Goal: Find specific page/section: Find specific page/section

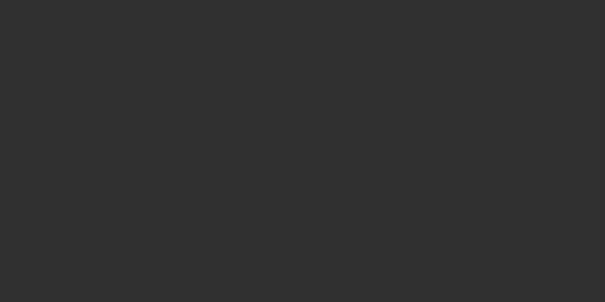
select select "10"
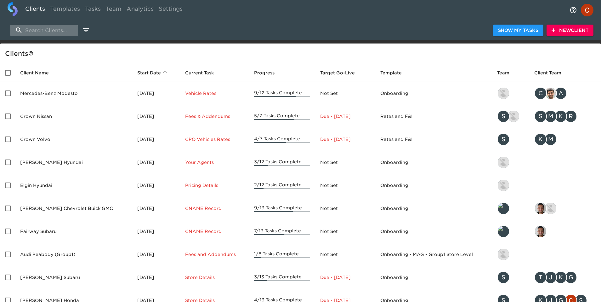
click at [26, 28] on input "search" at bounding box center [44, 30] width 68 height 11
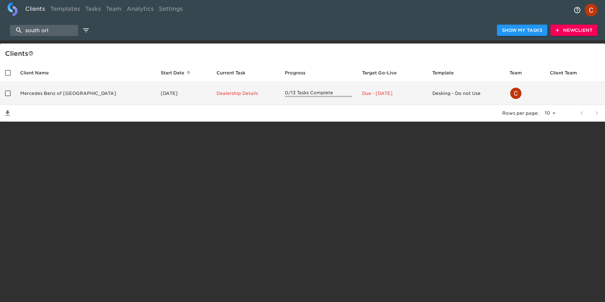
type input "south orl"
click at [56, 99] on td "Mercedes Benz of [GEOGRAPHIC_DATA]" at bounding box center [85, 93] width 141 height 23
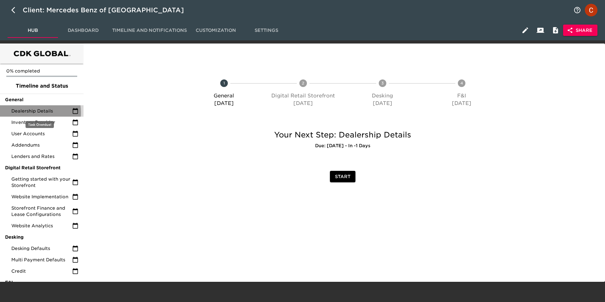
click at [30, 112] on span "Dealership Details" at bounding box center [41, 111] width 61 height 6
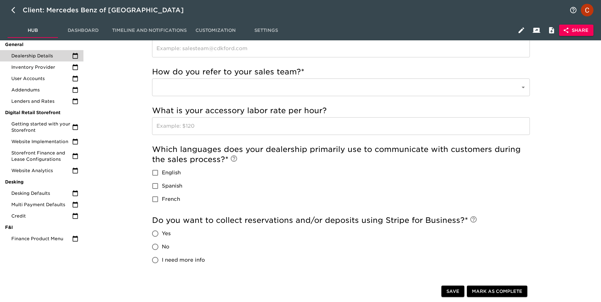
scroll to position [49, 0]
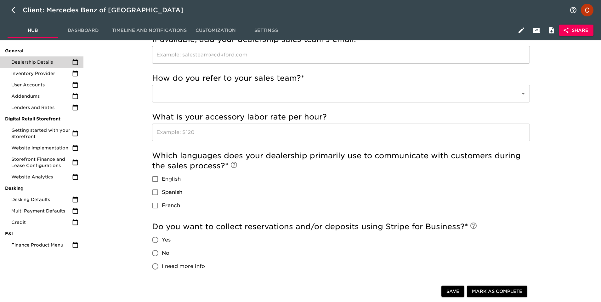
click at [567, 28] on icon "button" at bounding box center [566, 30] width 6 height 6
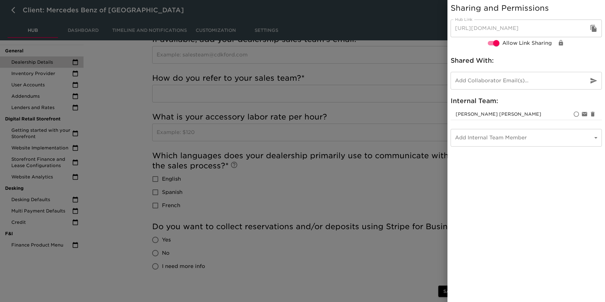
click at [595, 26] on icon "button" at bounding box center [593, 28] width 6 height 7
click at [358, 69] on div at bounding box center [302, 151] width 605 height 302
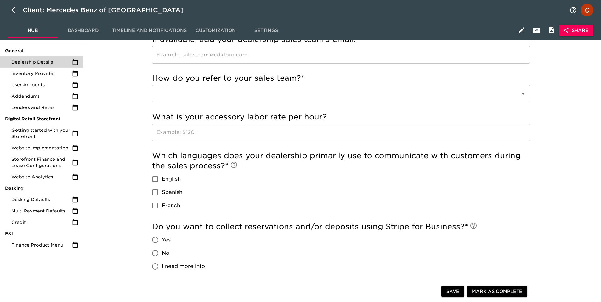
scroll to position [0, 0]
